Goal: Task Accomplishment & Management: Manage account settings

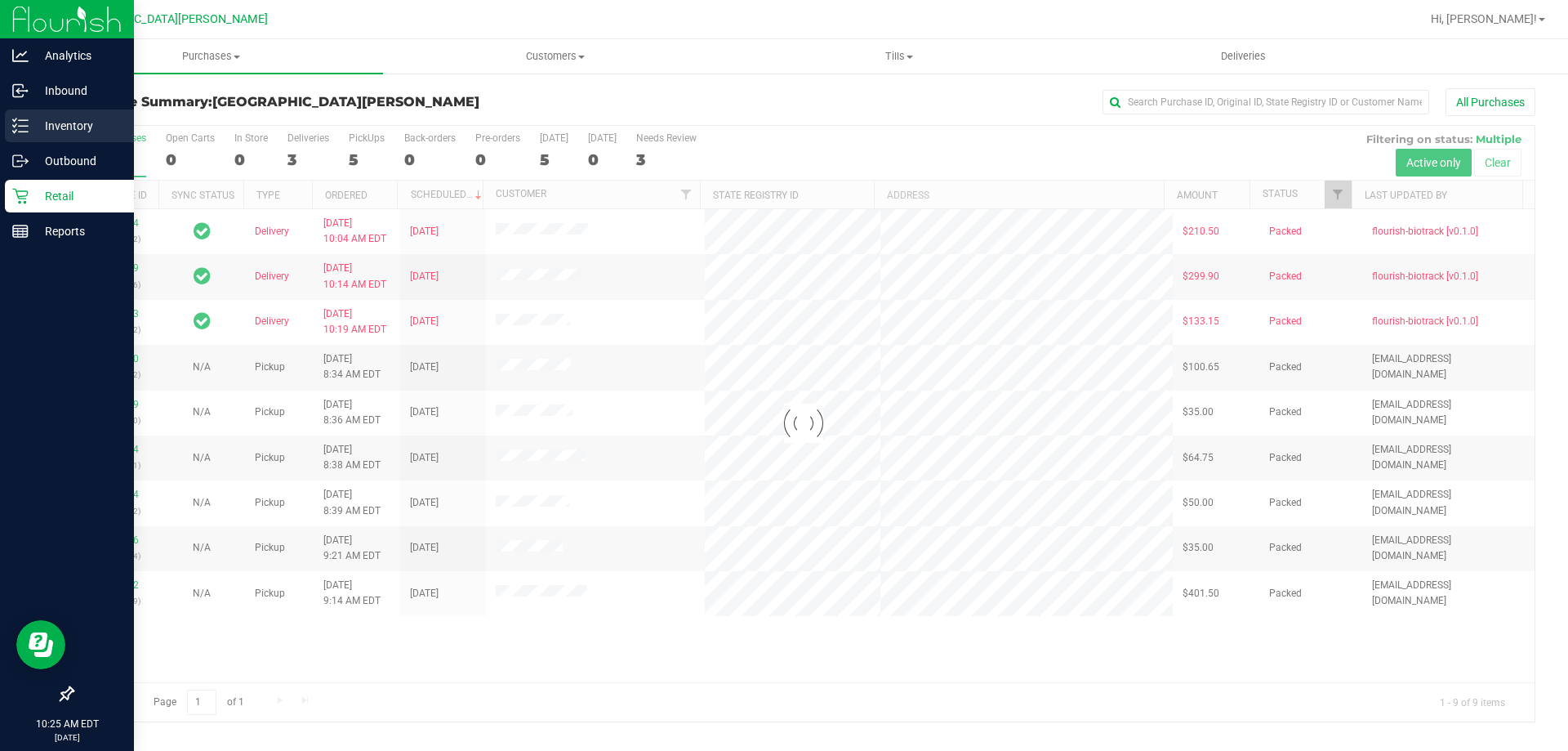
click at [20, 126] on line at bounding box center [23, 126] width 9 height 0
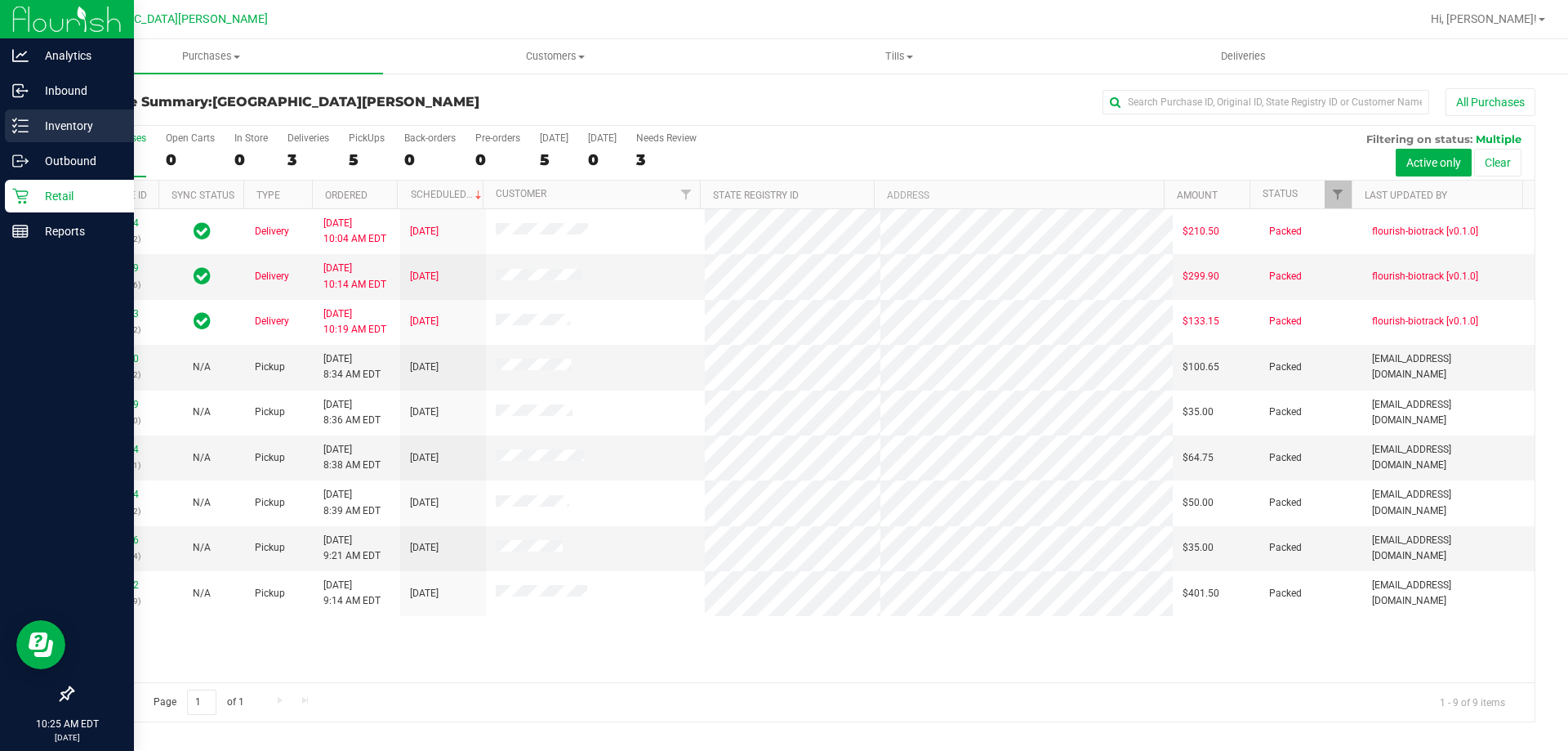
click at [54, 125] on p "Inventory" at bounding box center [78, 126] width 98 height 19
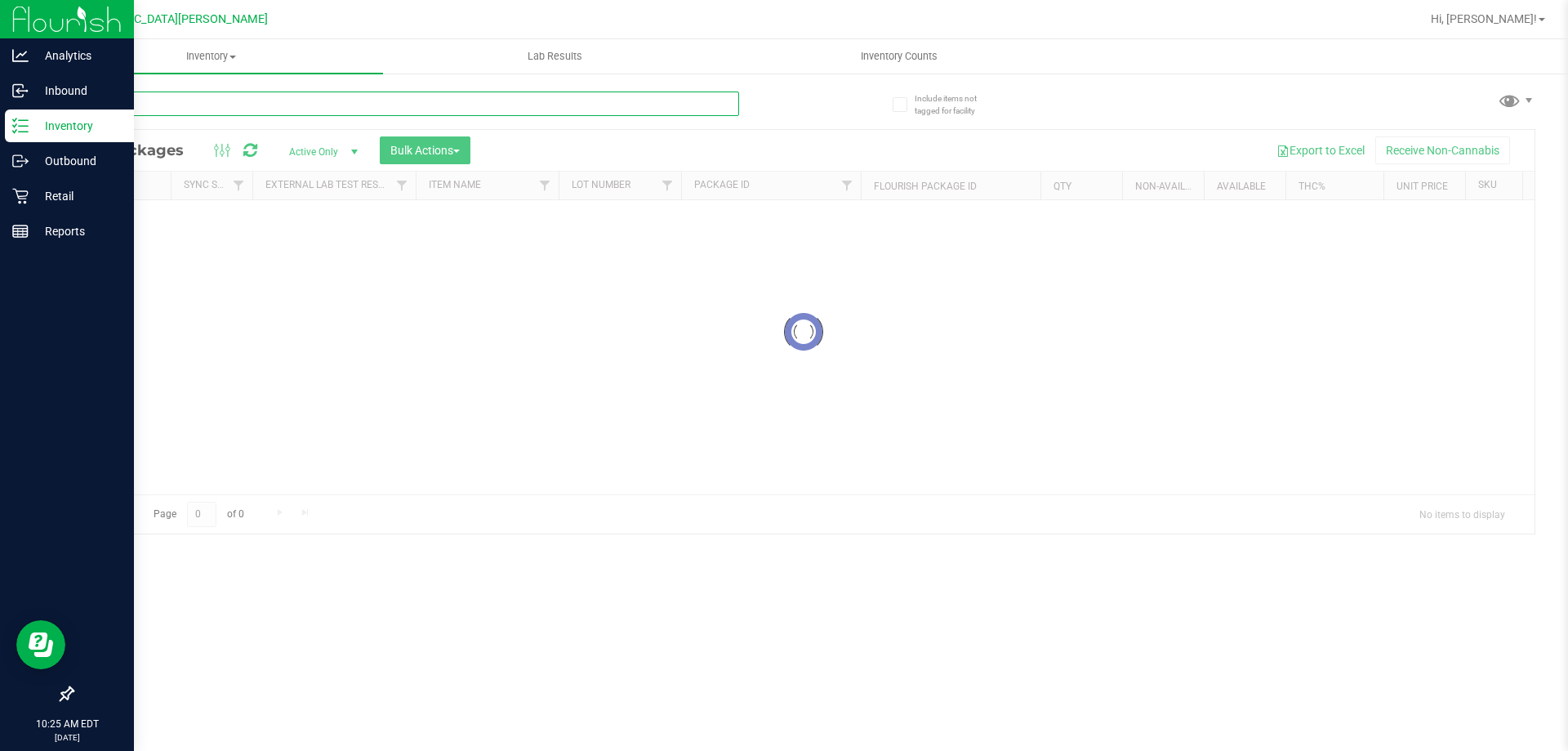
click at [275, 108] on input "text" at bounding box center [406, 104] width 667 height 25
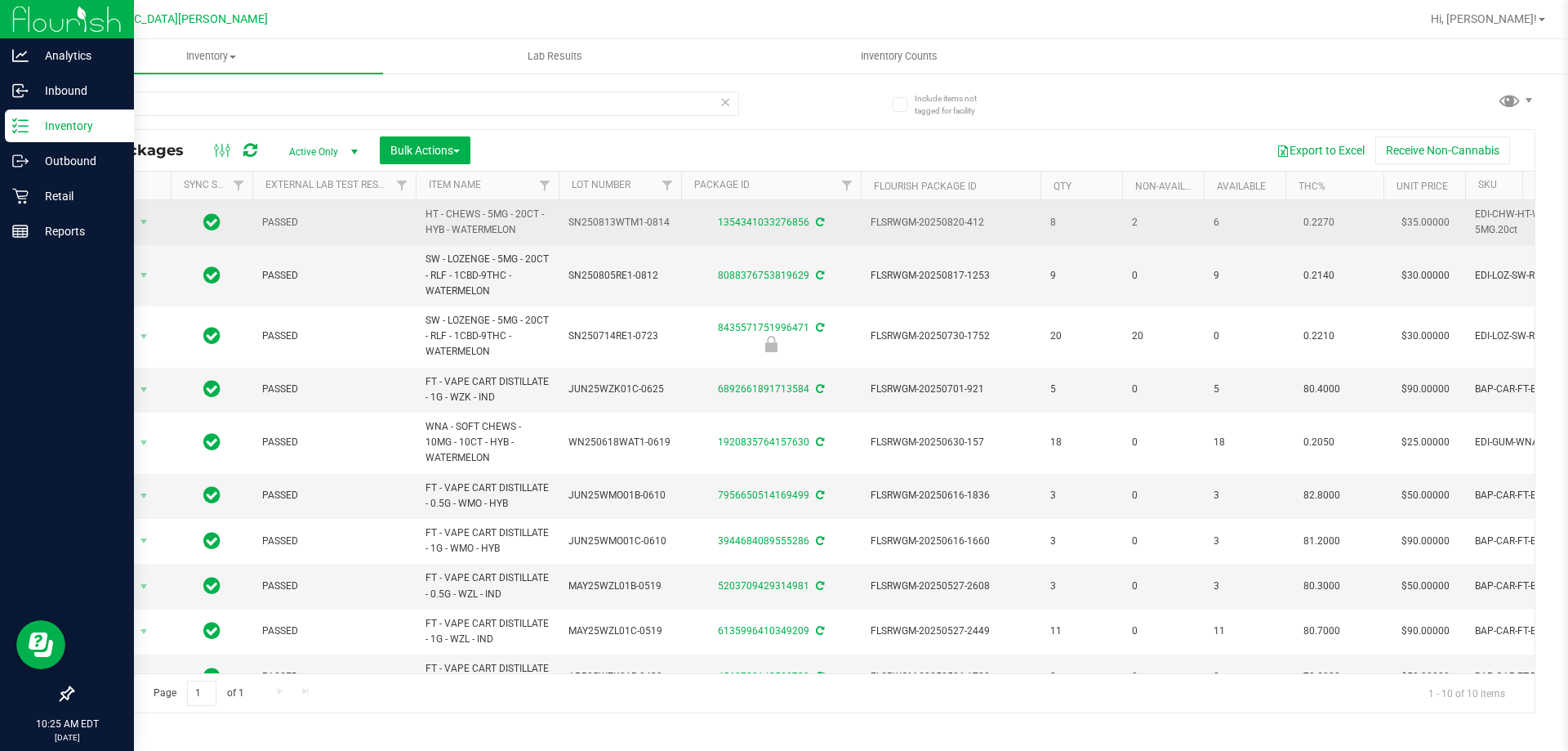
click at [459, 231] on span "HT - CHEWS - 5MG - 20CT - HYB - WATERMELON" at bounding box center [487, 221] width 123 height 31
copy tr "HT - CHEWS - 5MG - 20CT - HYB - WATERMELON"
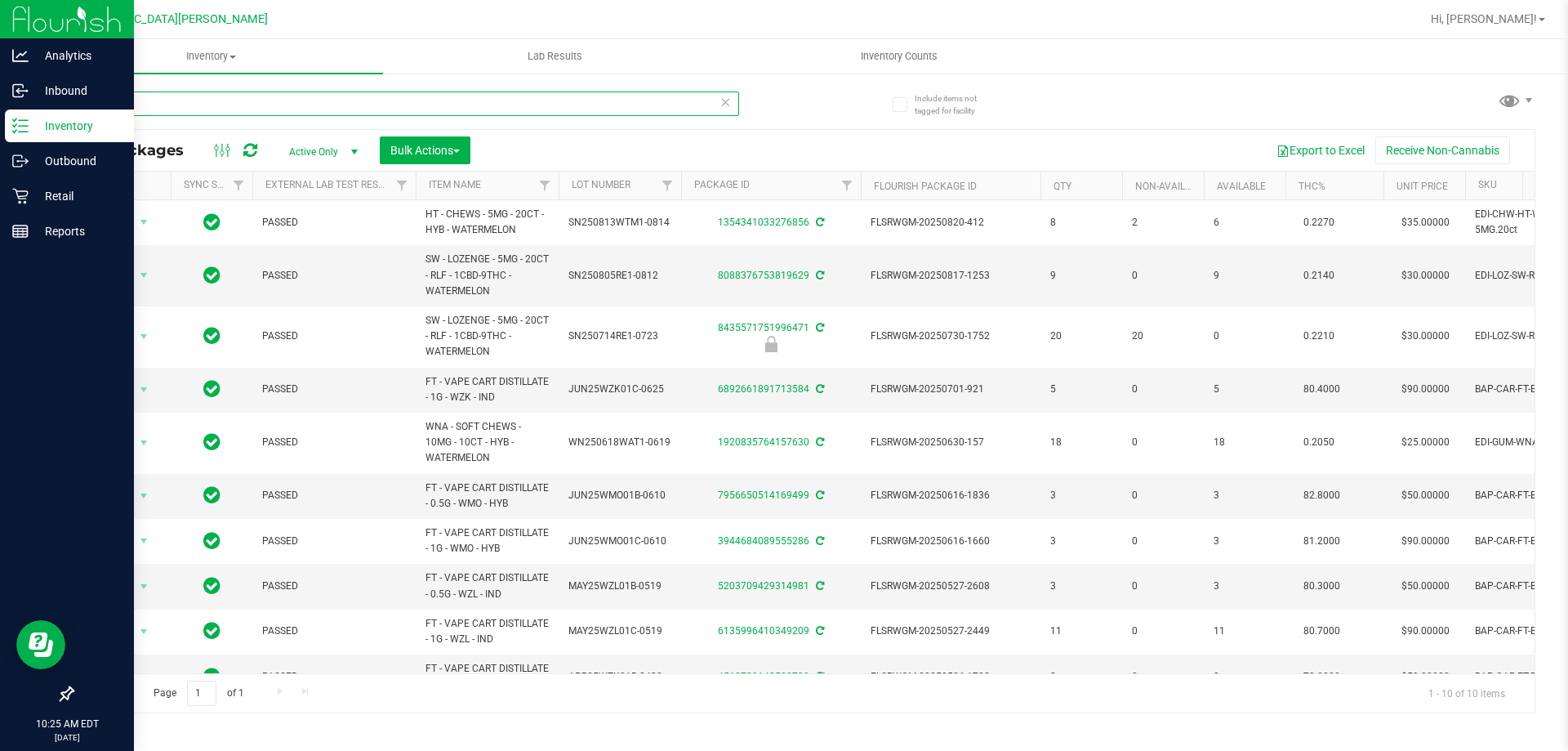
click at [285, 108] on input "waterm" at bounding box center [406, 104] width 667 height 25
paste input "HT - CHEWS - 5MG - 20CT - HYB - WATERMELON"
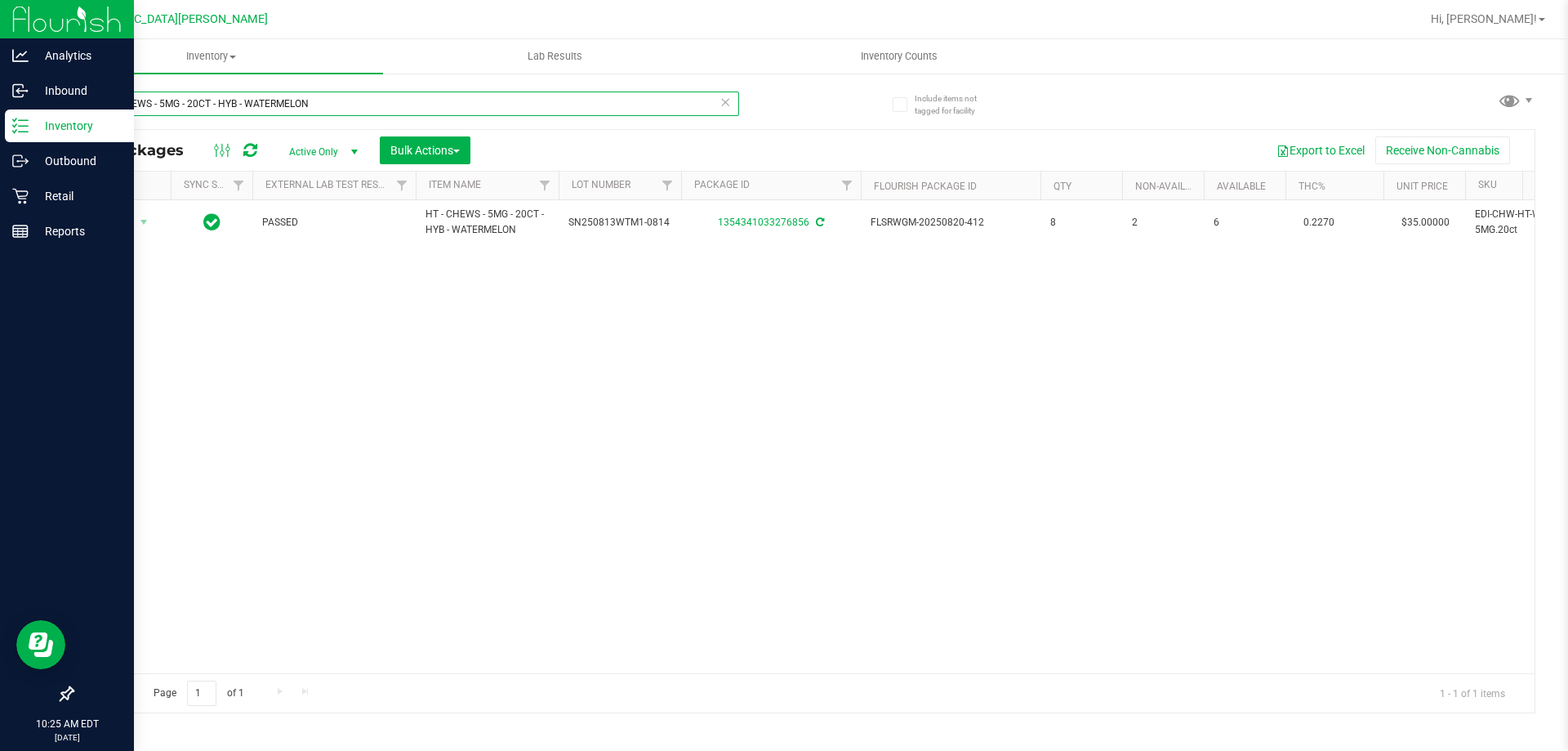
click at [343, 107] on input "HT - CHEWS - 5MG - 20CT - HYB - WATERMELON" at bounding box center [406, 104] width 667 height 25
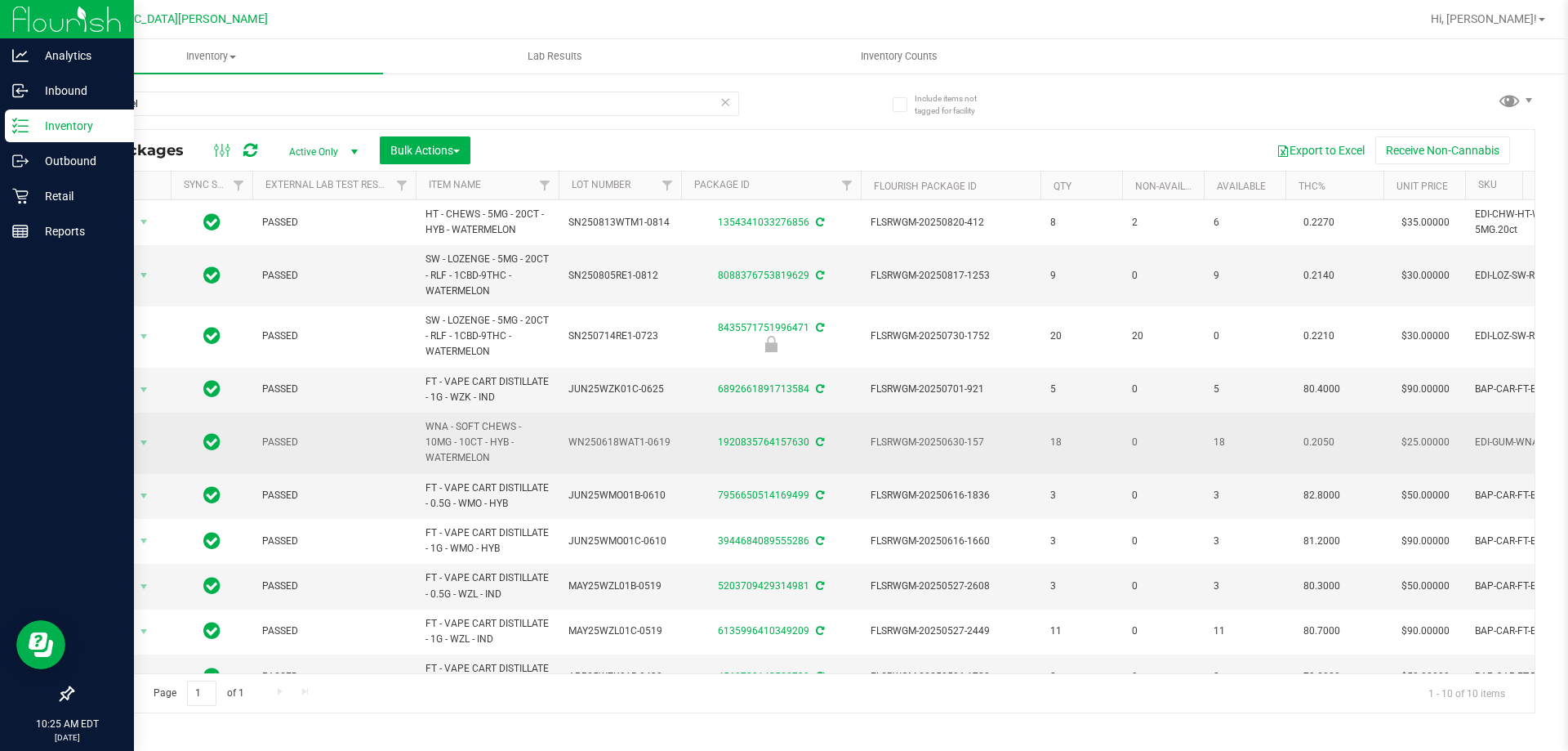
click at [471, 434] on span "WNA - SOFT CHEWS - 10MG - 10CT - HYB - WATERMELON" at bounding box center [487, 443] width 123 height 47
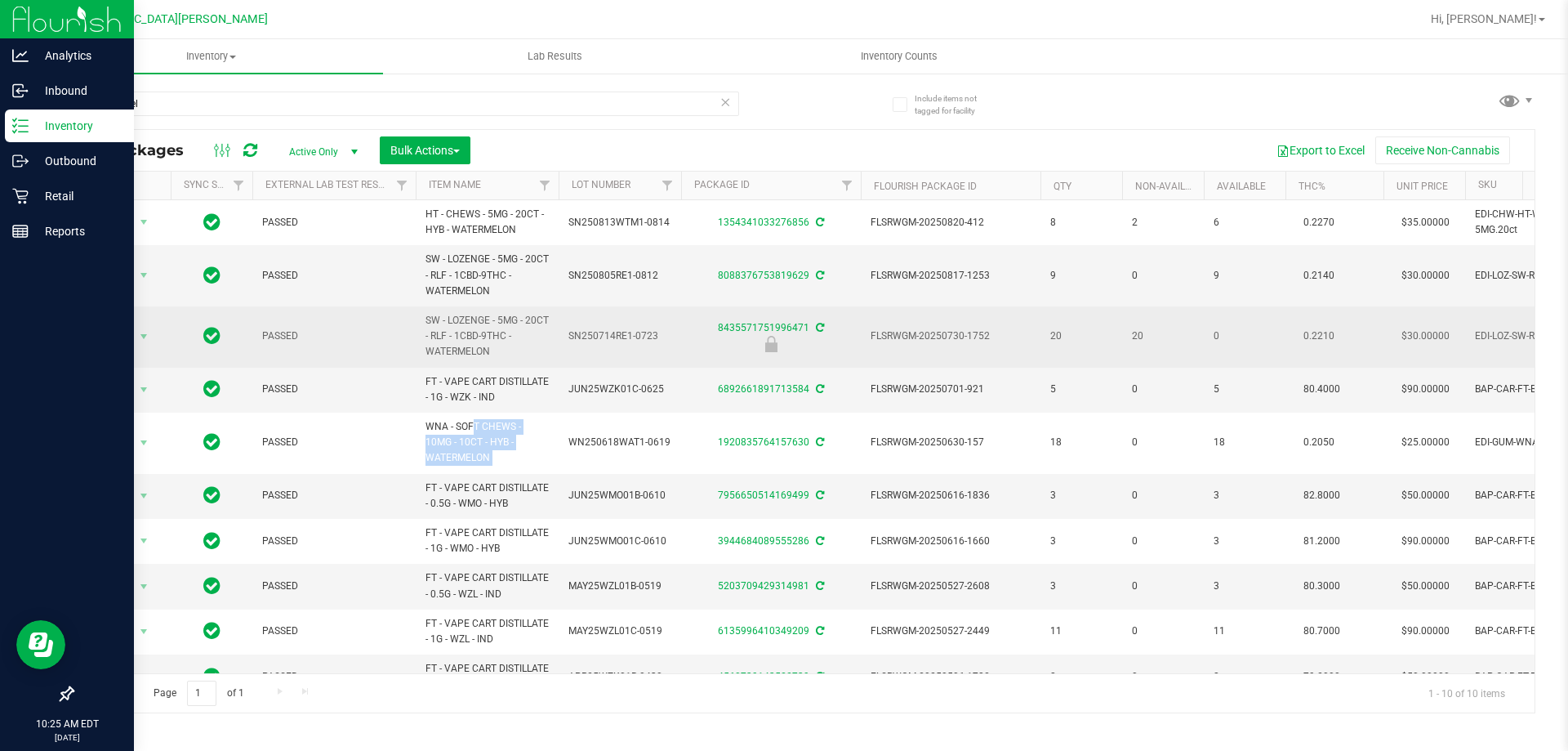
copy tr "WNA - SOFT CHEWS - 10MG - 10CT - HYB - WATERMELON"
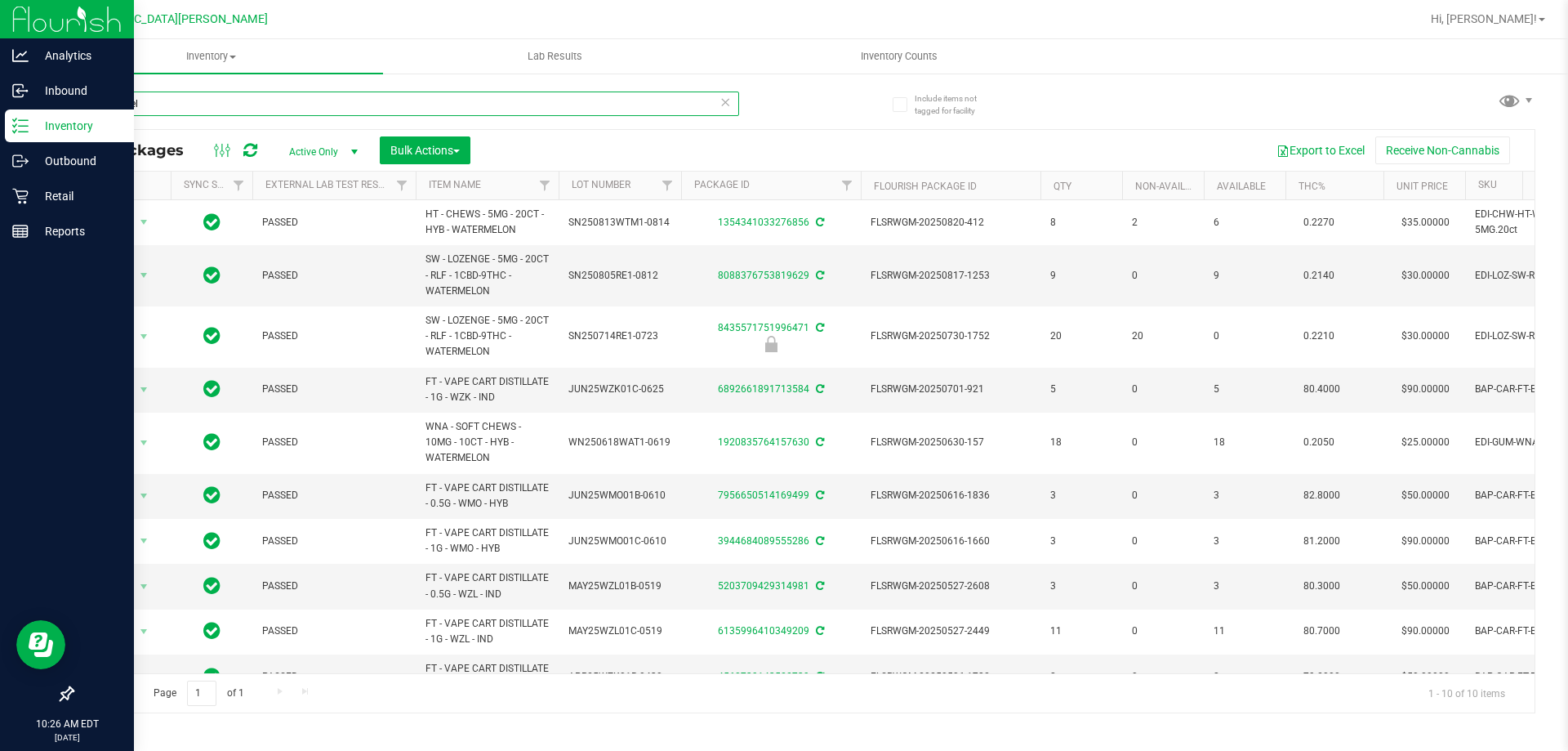
click at [157, 111] on input "watermel" at bounding box center [406, 104] width 667 height 25
paste input "WNA - SOFT CHEWS - 10MG - 10CT - HYB - WATERMELON"
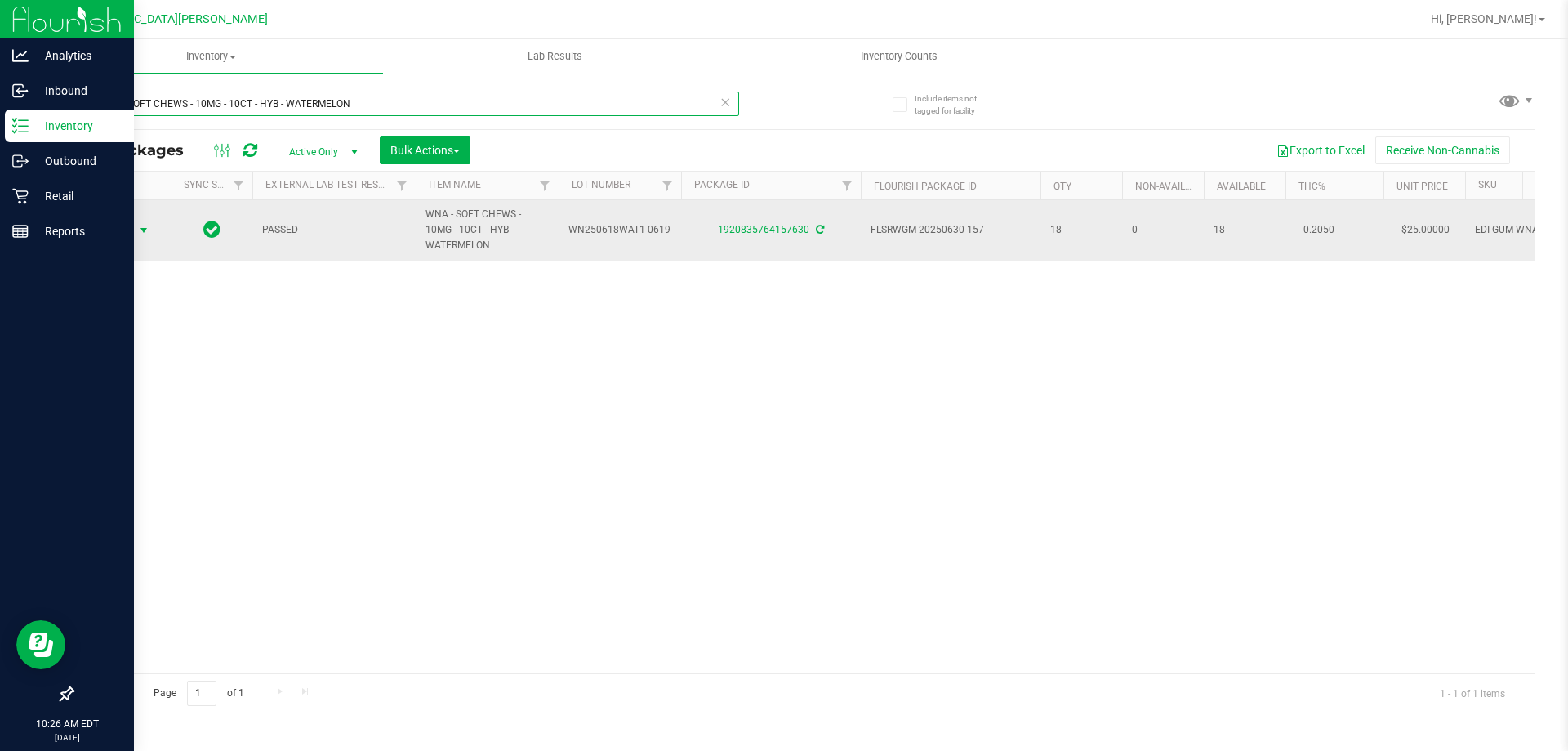
type input "WNA - SOFT CHEWS - 10MG - 10CT - HYB - WATERMELON"
click at [122, 229] on span "Action" at bounding box center [111, 230] width 44 height 23
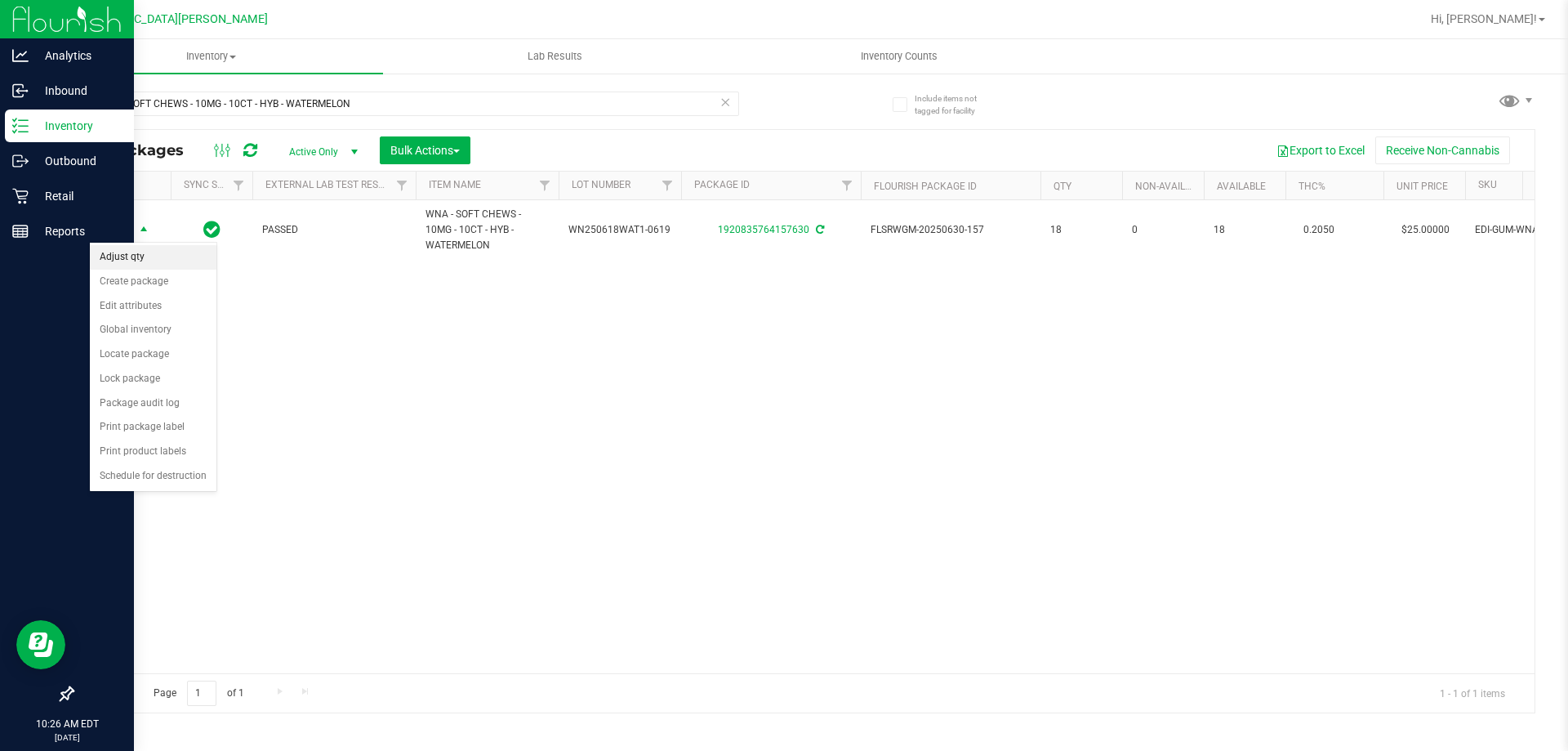
click at [133, 262] on li "Adjust qty" at bounding box center [153, 257] width 126 height 25
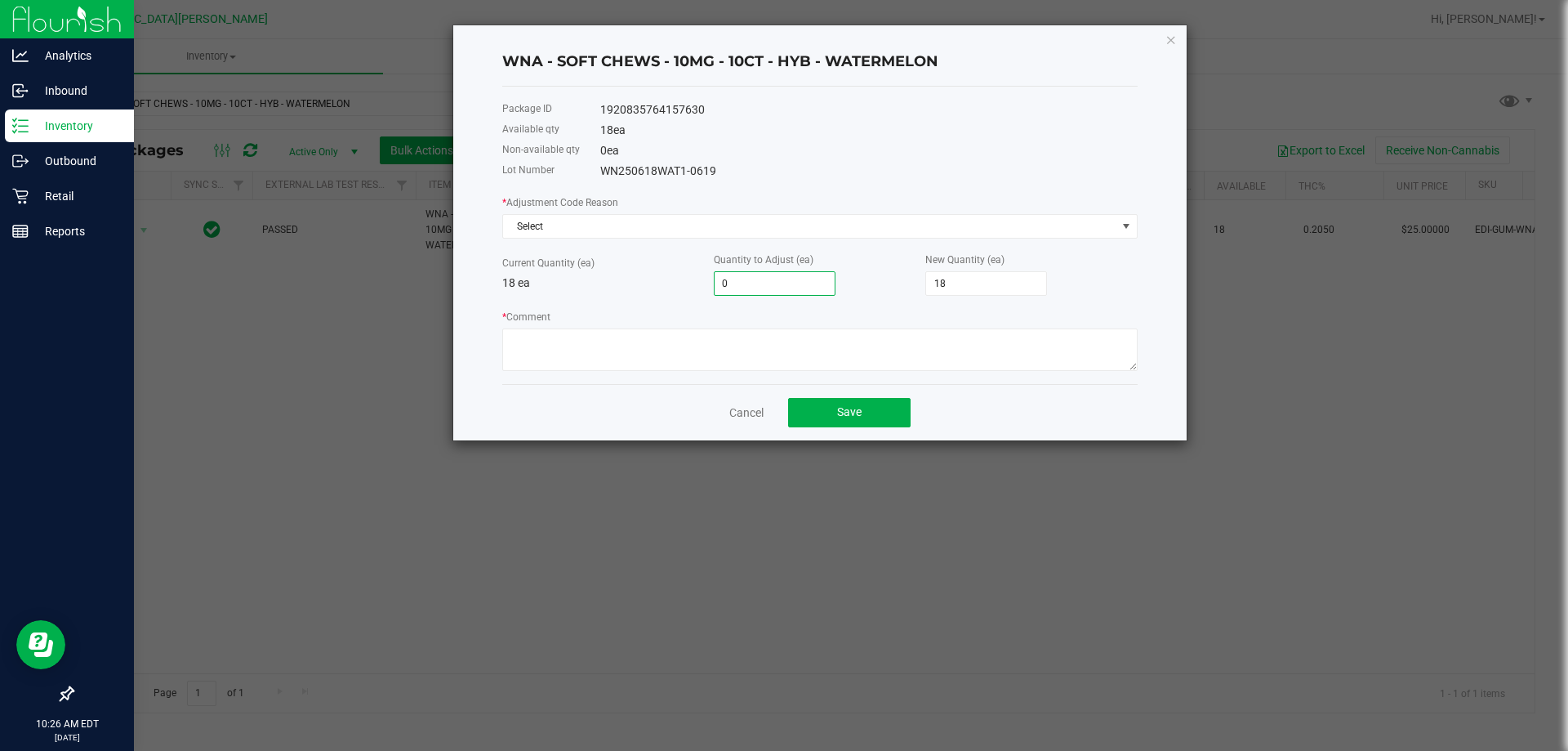
type input "1"
type input "19"
type input "1"
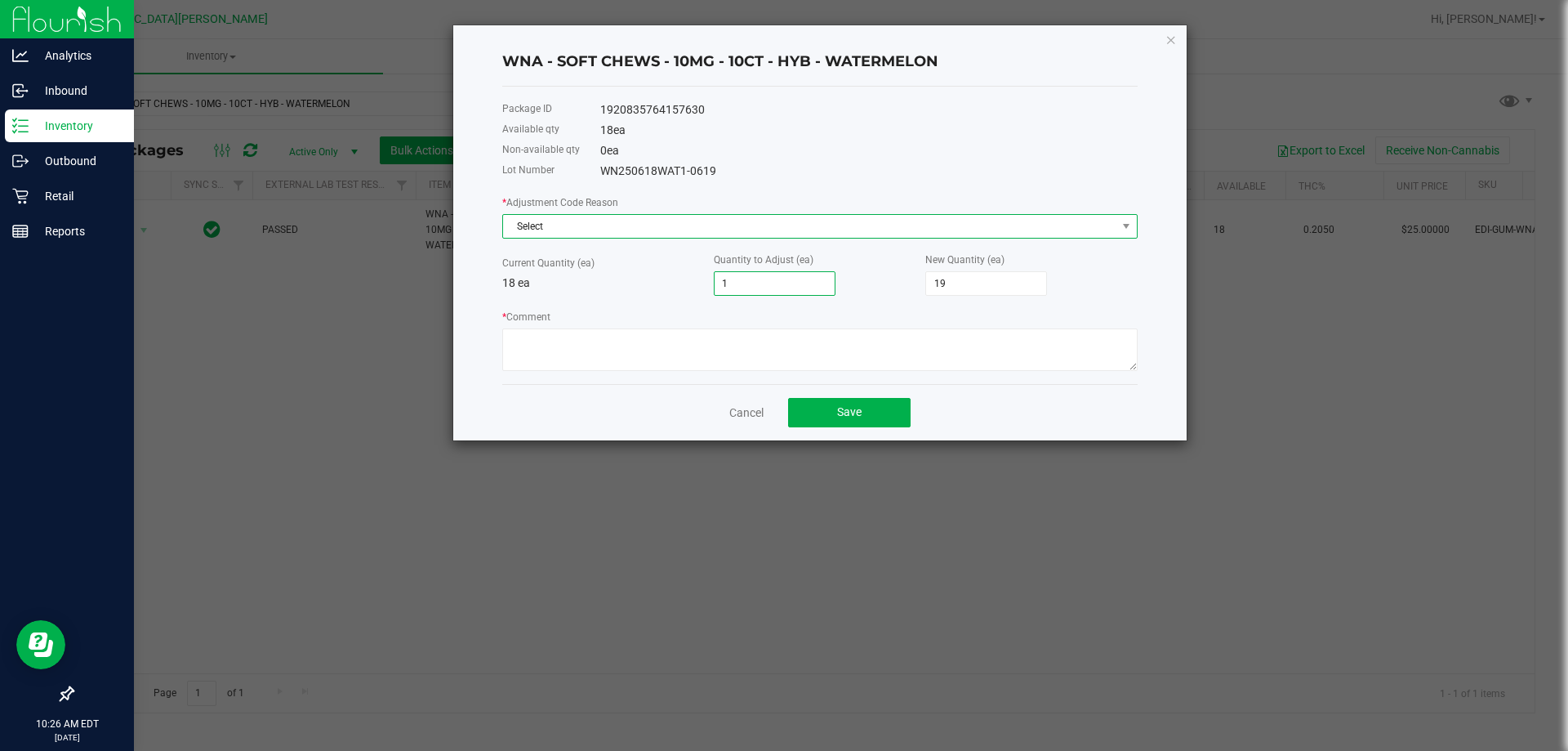
click at [701, 224] on span "Select" at bounding box center [809, 227] width 614 height 23
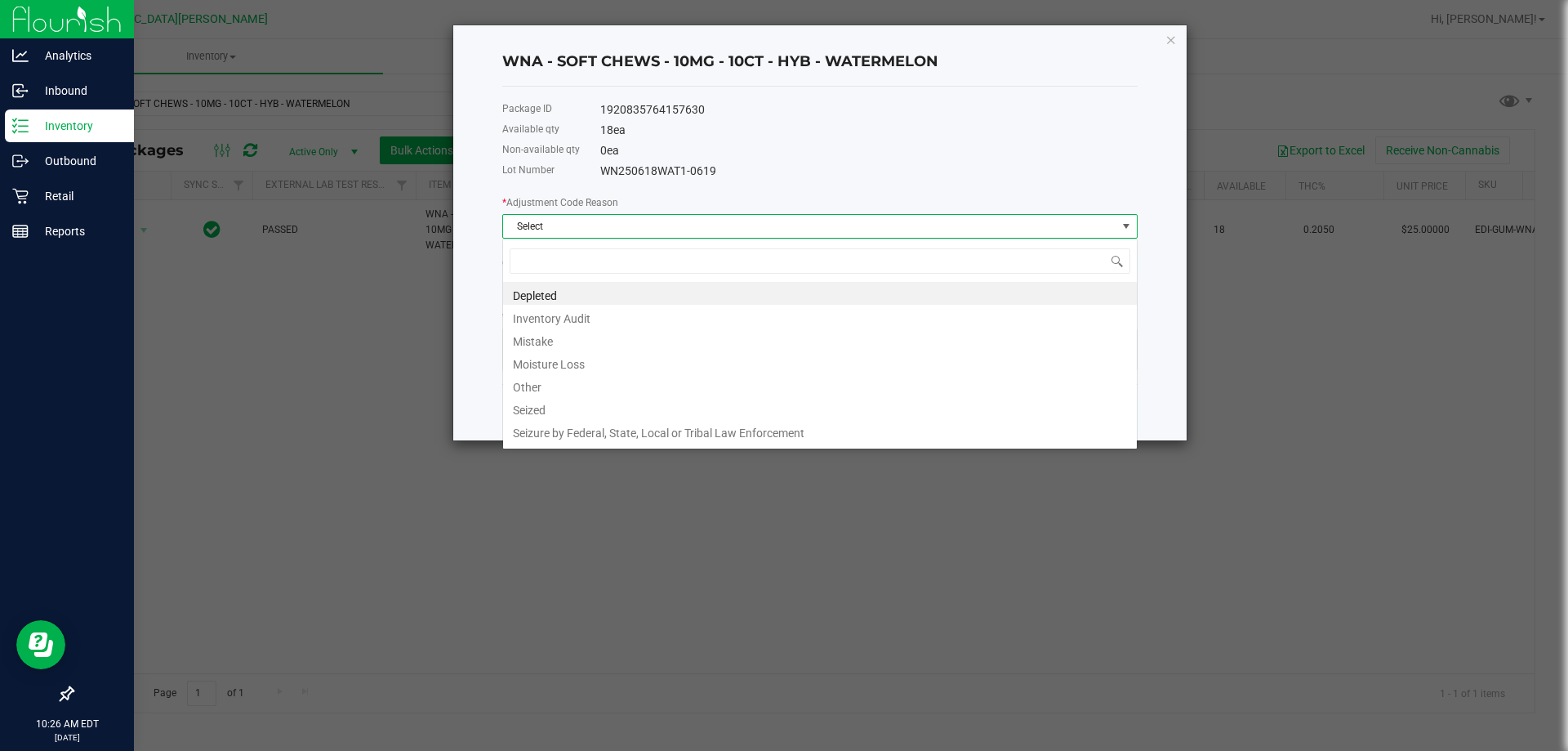
scroll to position [25, 636]
click at [550, 310] on li "Inventory Audit" at bounding box center [820, 316] width 634 height 23
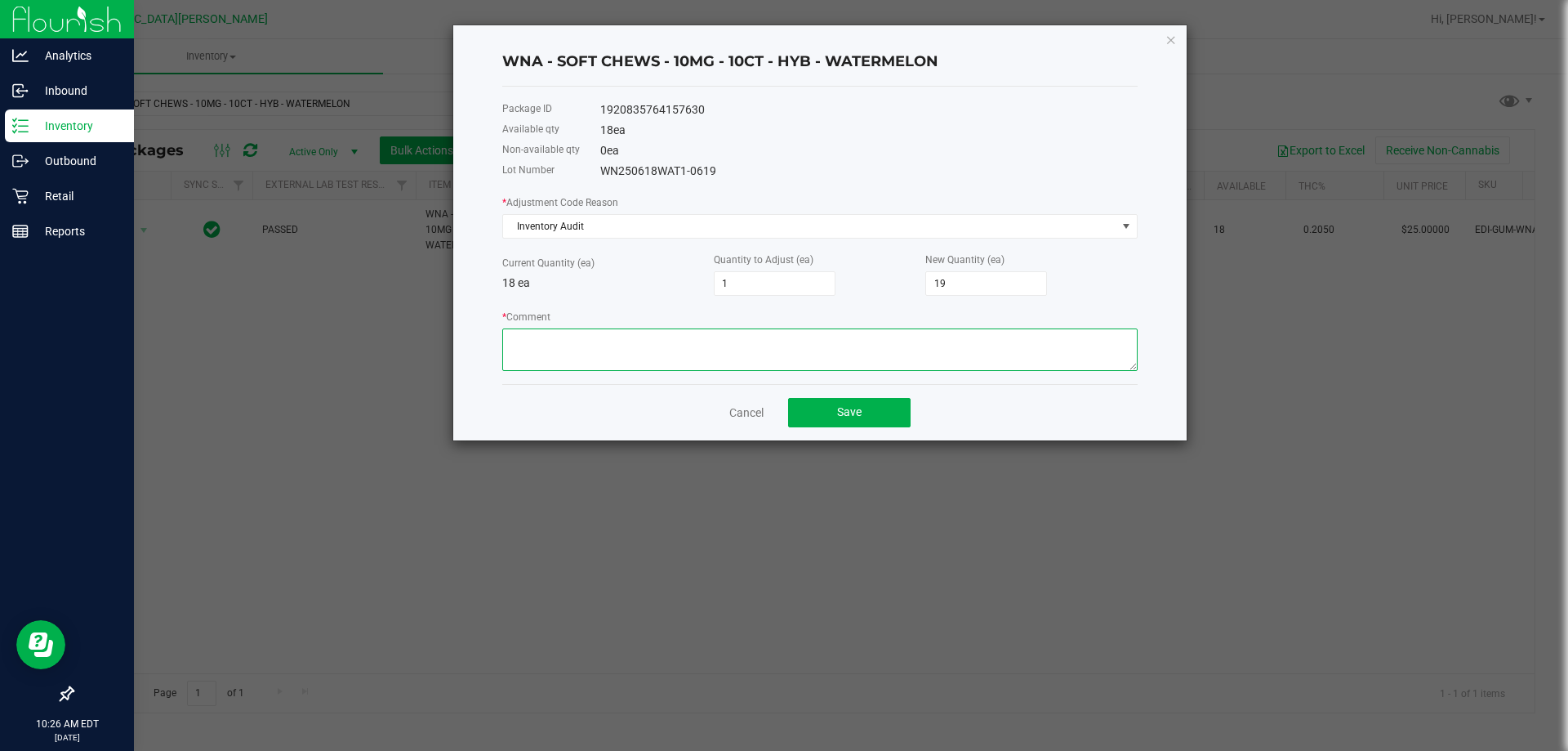
click at [561, 349] on textarea "* Comment" at bounding box center [820, 350] width 636 height 42
type textarea "at count last night we were up one watermelon chew. Adjusting to match what we …"
click at [863, 410] on button "Save" at bounding box center [850, 412] width 123 height 29
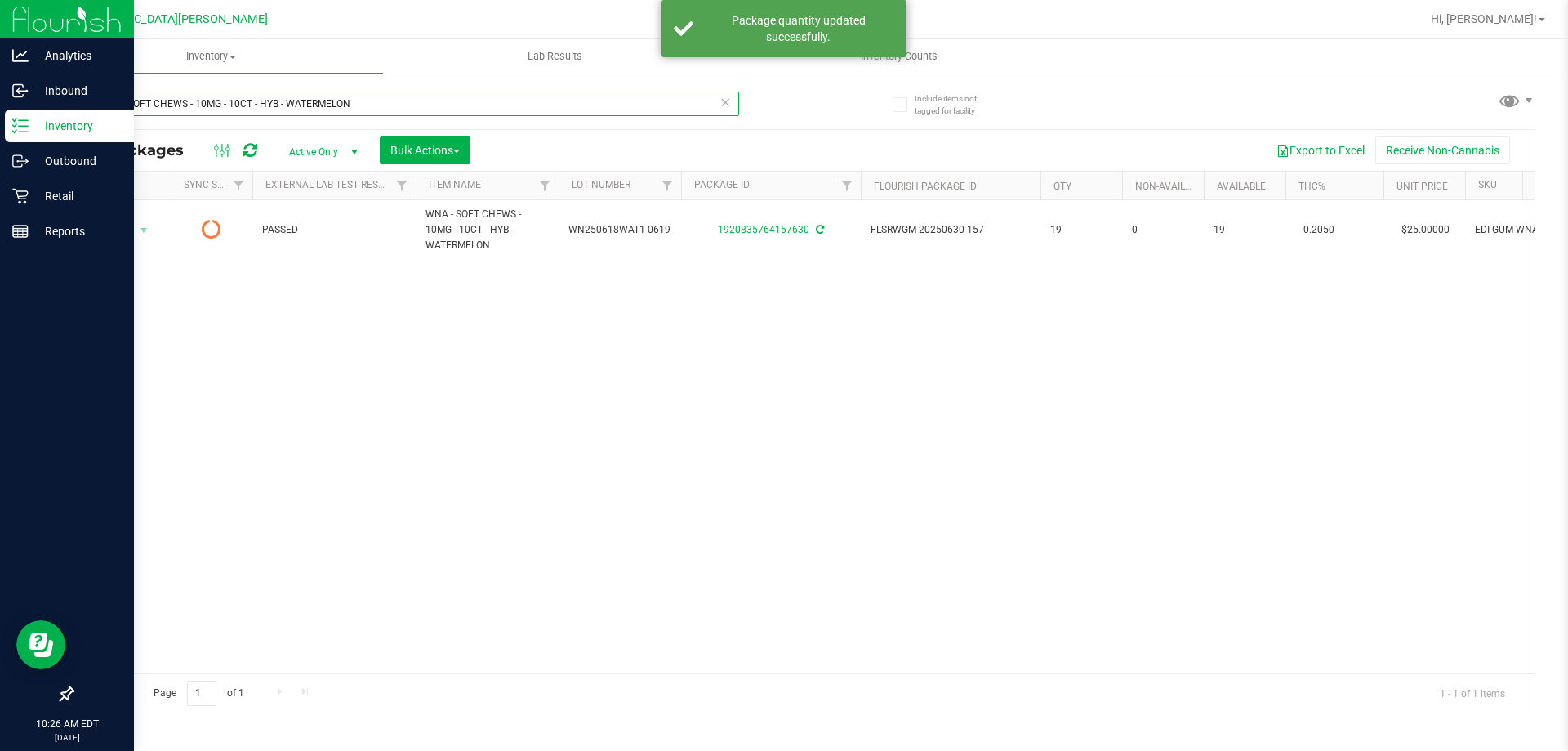
click at [476, 101] on input "WNA - SOFT CHEWS - 10MG - 10CT - HYB - WATERMELON" at bounding box center [406, 104] width 667 height 25
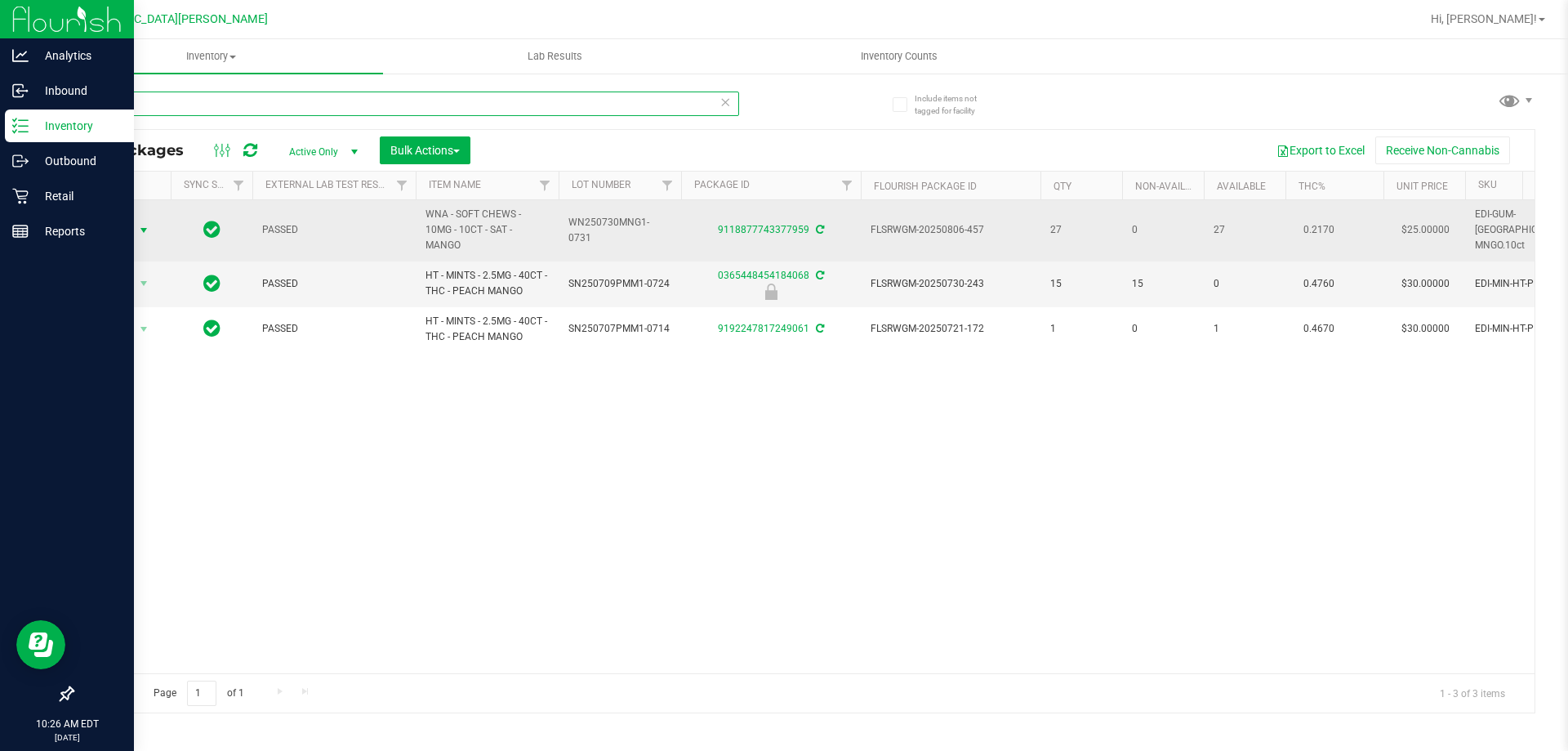
type input "mango"
click at [128, 219] on span "Action" at bounding box center [111, 230] width 44 height 23
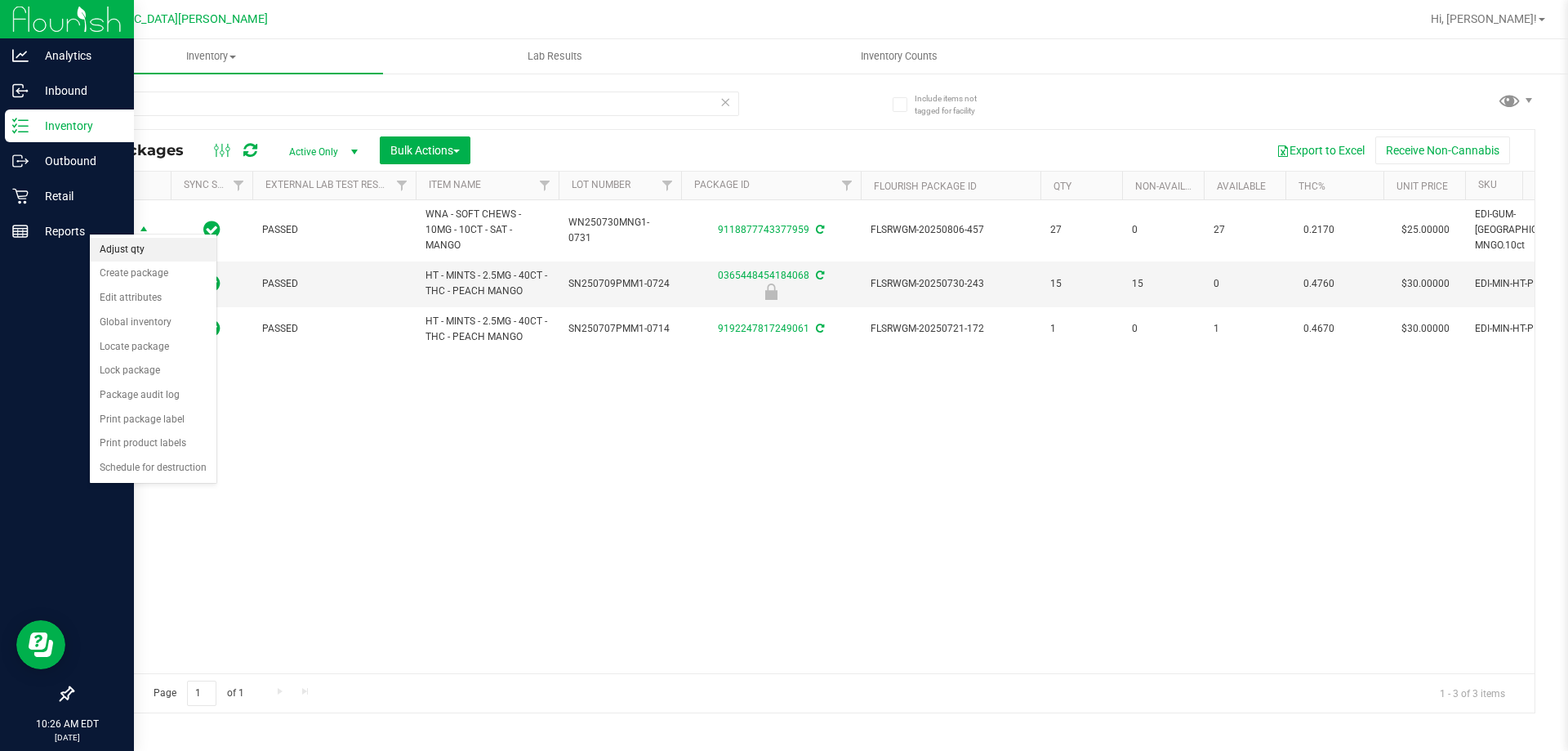
click at [134, 252] on li "Adjust qty" at bounding box center [153, 250] width 126 height 25
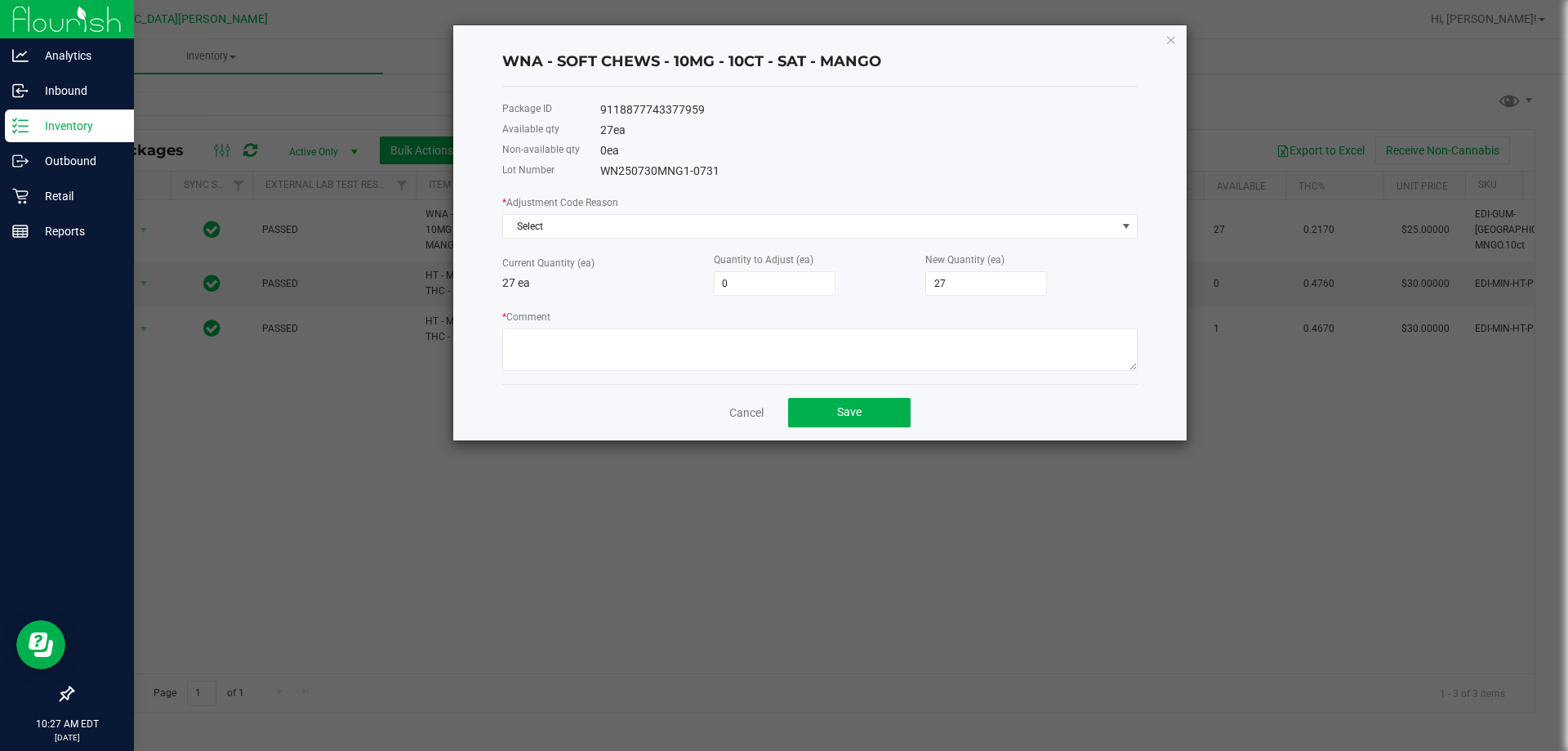
click at [263, 274] on ngb-modal-window "WNA - SOFT CHEWS - 10MG - 10CT - SAT - MANGO Package ID 9118877743377959 Availa…" at bounding box center [790, 375] width 1580 height 751
click at [759, 281] on input "0" at bounding box center [774, 284] width 120 height 23
type input "-1"
type input "26"
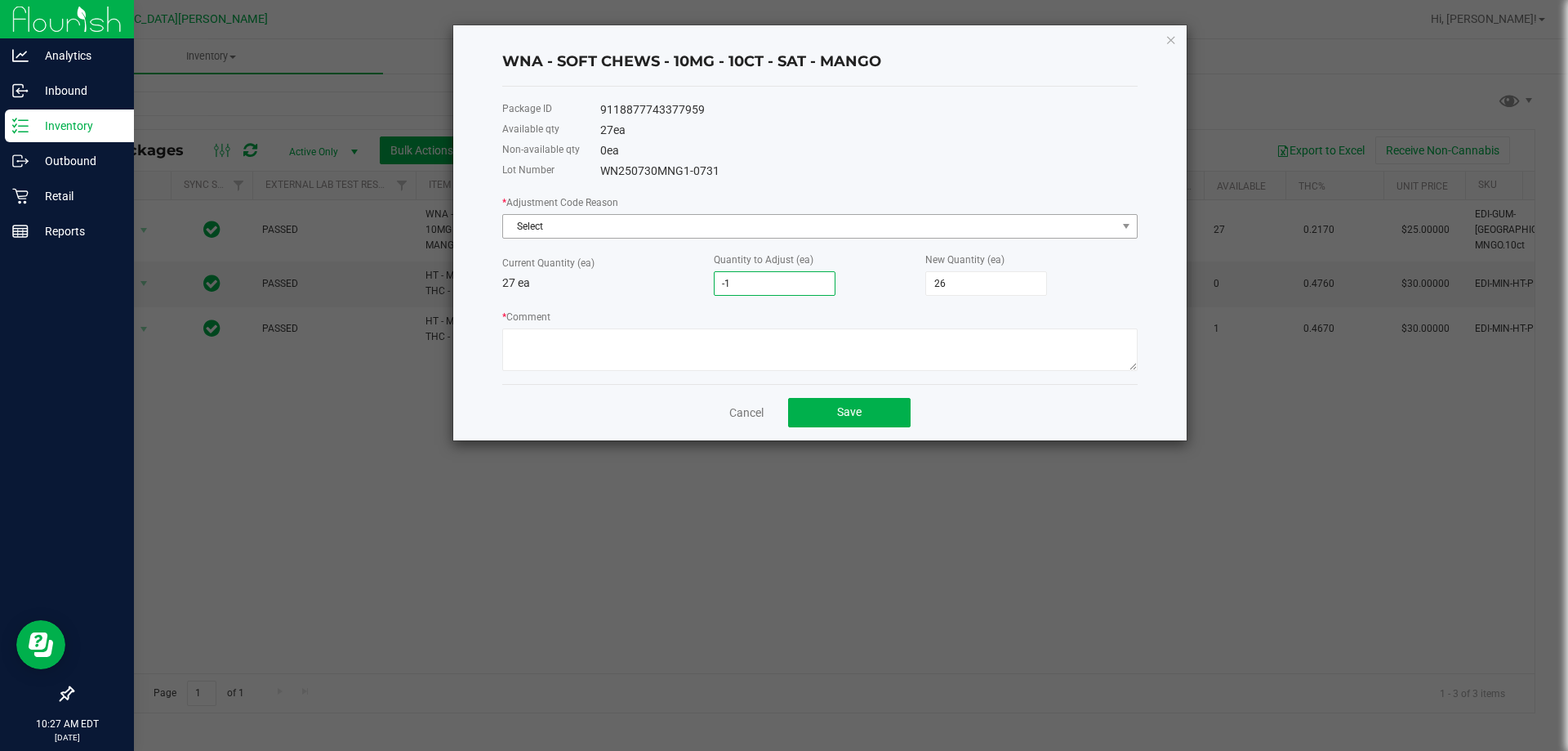
type input "-1"
click at [708, 228] on span "Select" at bounding box center [809, 227] width 614 height 23
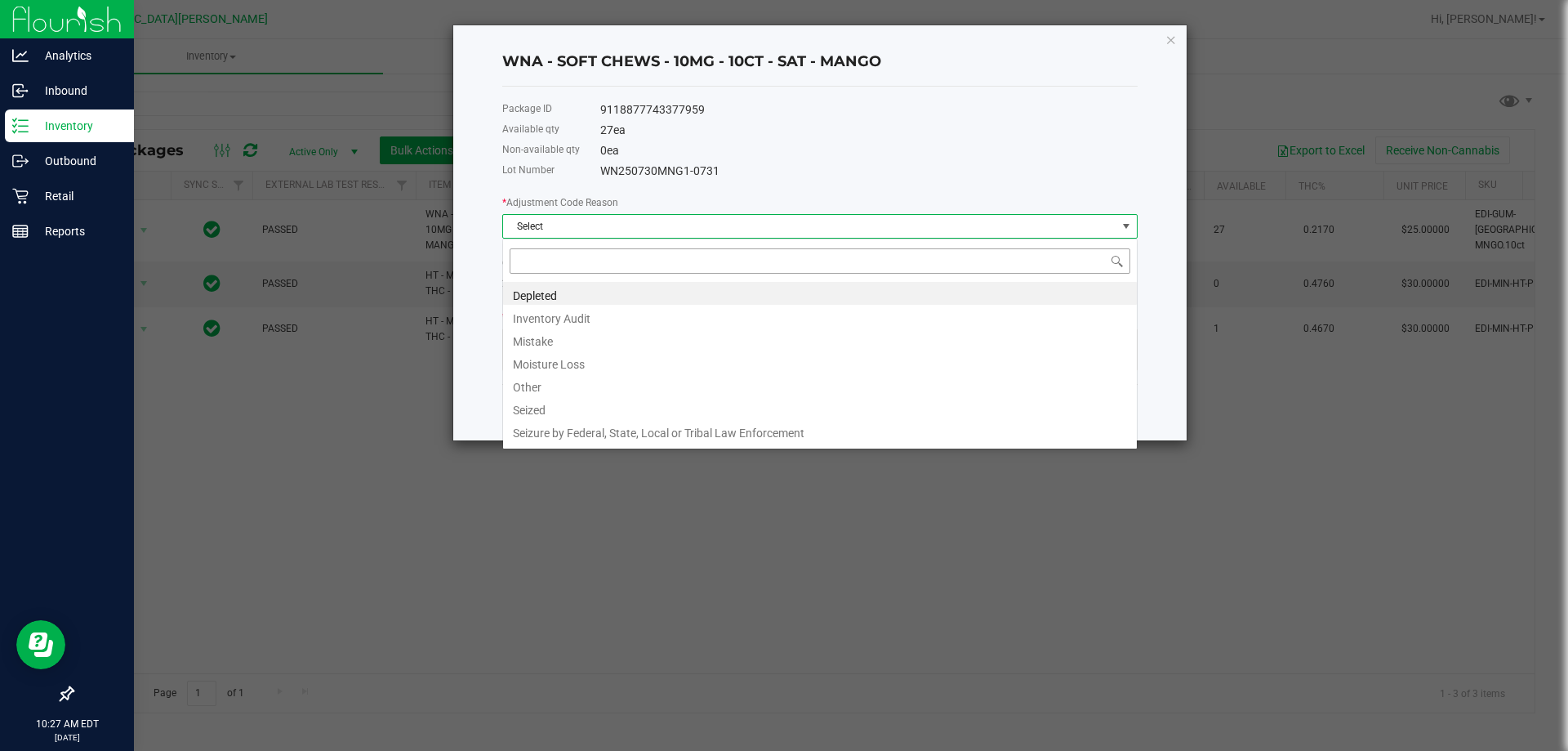
scroll to position [25, 636]
click at [559, 316] on li "Inventory Audit" at bounding box center [820, 316] width 634 height 23
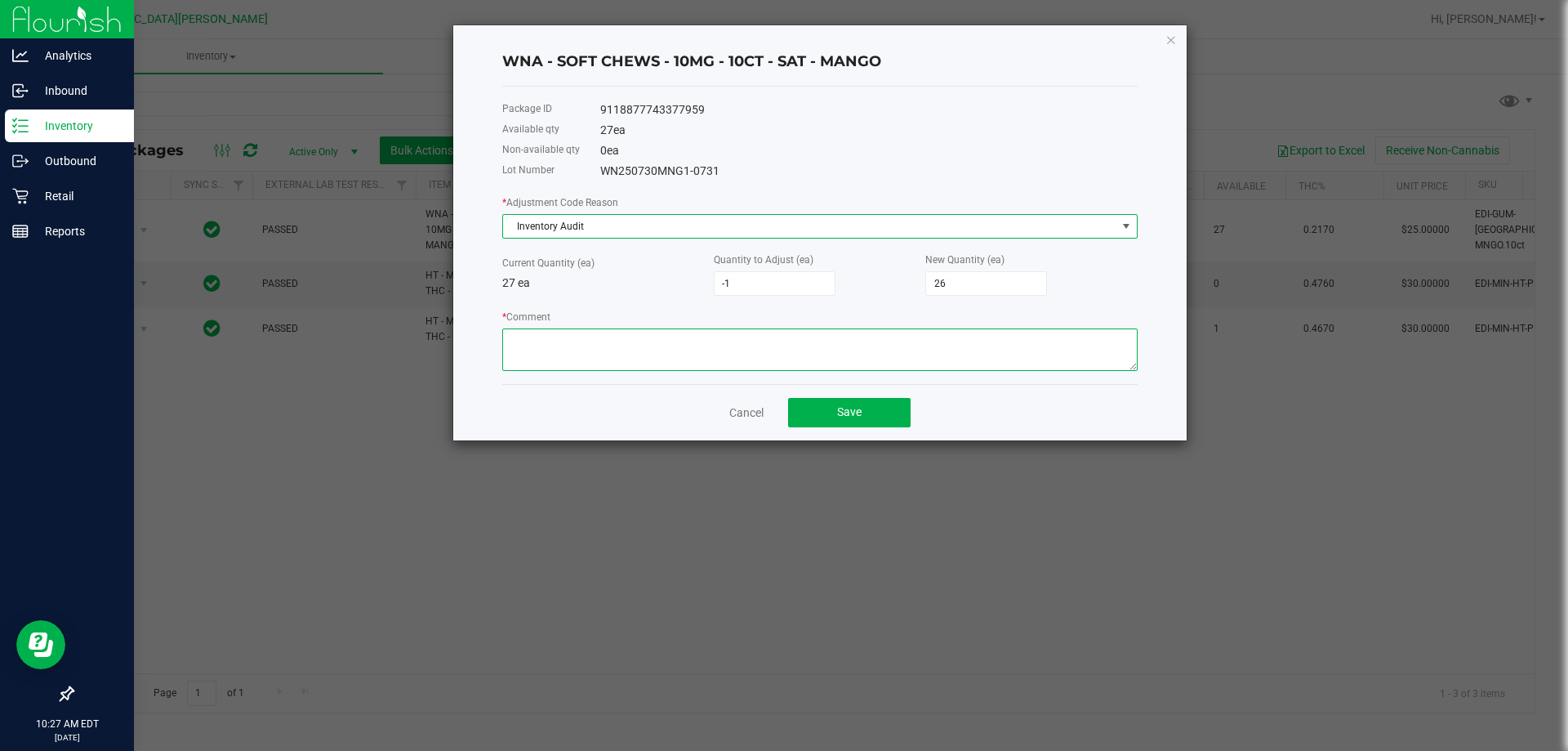
click at [562, 346] on textarea "* Comment" at bounding box center [820, 350] width 636 height 42
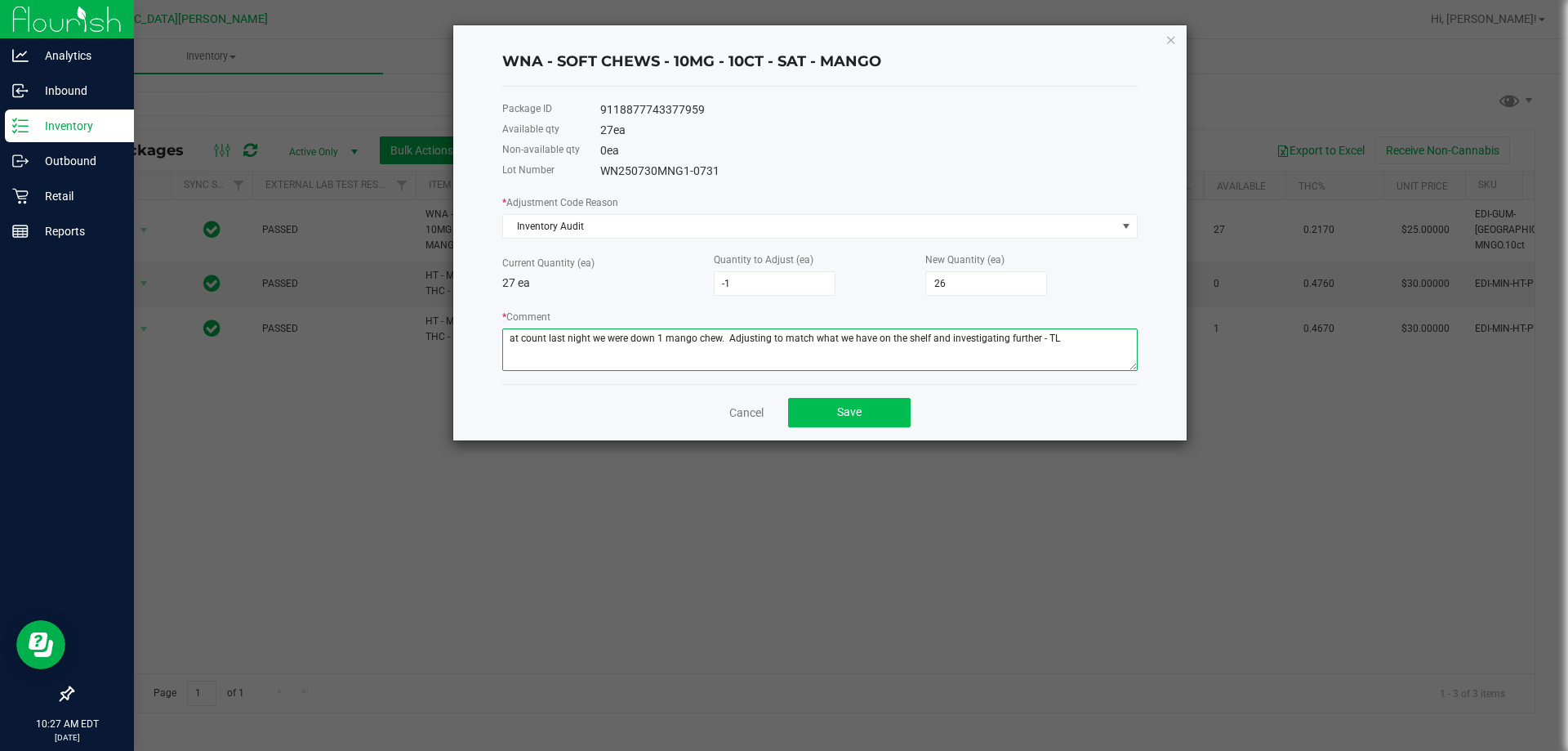
type textarea "at count last night we were down 1 mango chew. Adjusting to match what we have …"
click at [874, 401] on button "Save" at bounding box center [850, 412] width 123 height 29
